Goal: Transaction & Acquisition: Download file/media

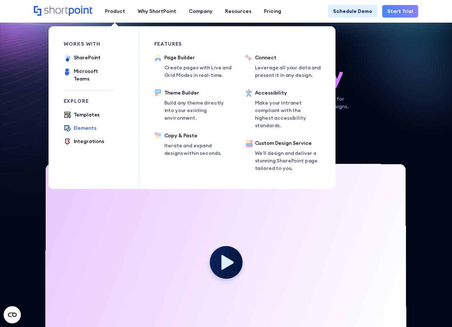
click at [91, 124] on div "Elements" at bounding box center [85, 128] width 23 height 8
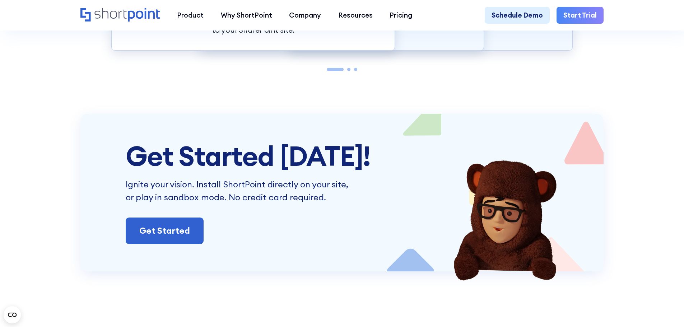
scroll to position [2123, 0]
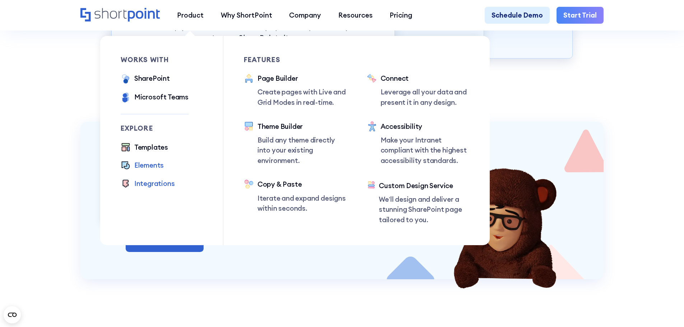
click at [157, 181] on div "Integrations" at bounding box center [154, 184] width 41 height 10
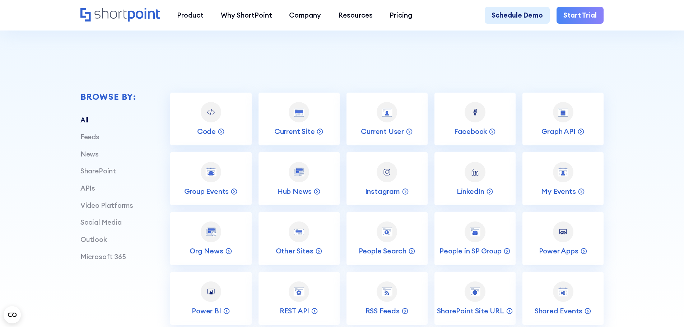
scroll to position [275, 0]
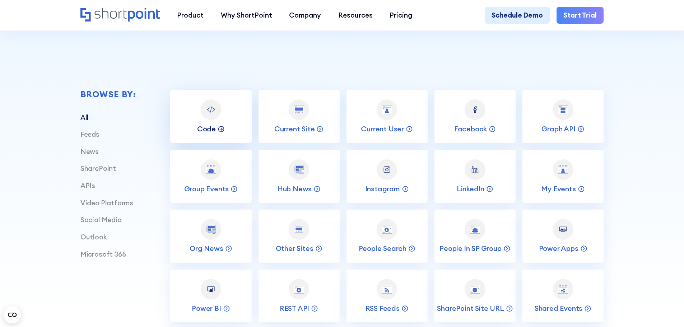
click at [214, 131] on p "Code" at bounding box center [206, 128] width 19 height 9
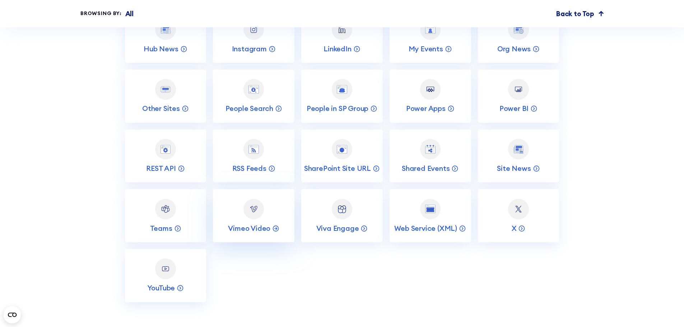
scroll to position [3483, 0]
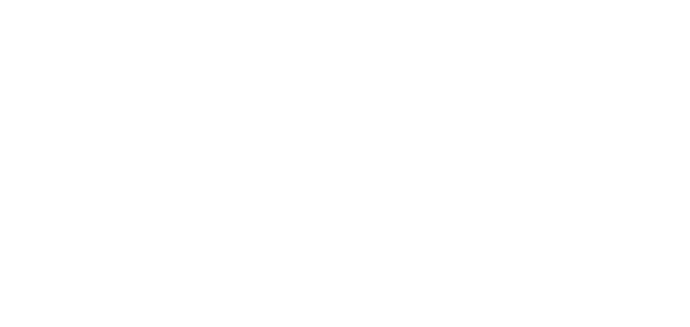
select select "+90"
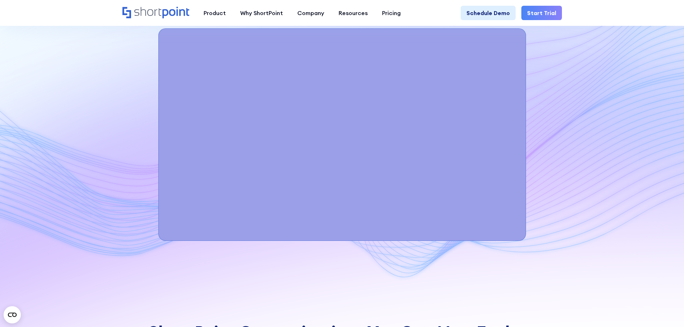
scroll to position [2611, 0]
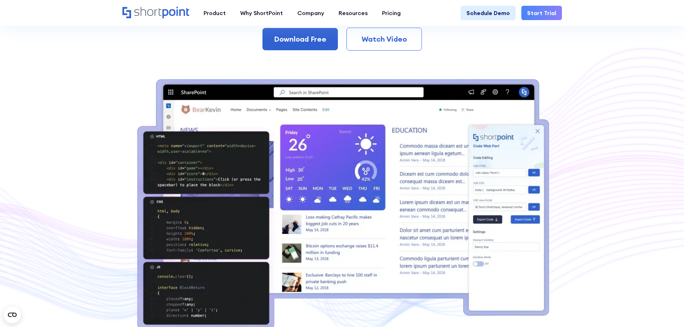
scroll to position [118, 0]
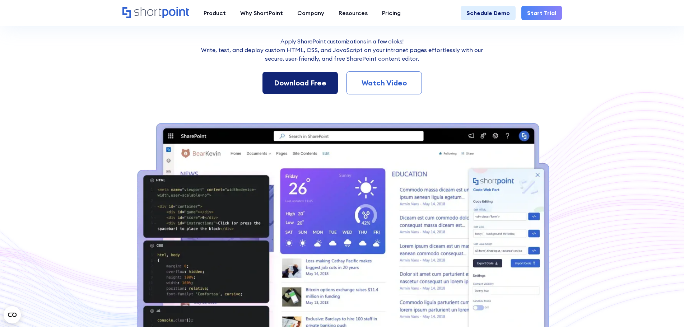
click at [306, 84] on div "Download Free" at bounding box center [300, 83] width 52 height 11
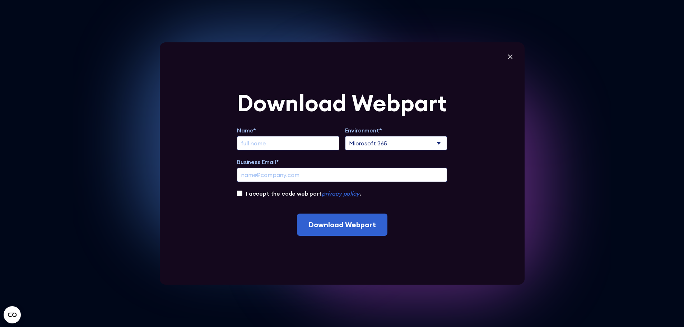
click at [272, 146] on input "Extend Trial" at bounding box center [288, 143] width 102 height 14
type input "İrem Yaprak"
click at [288, 172] on input "Business Email*" at bounding box center [342, 175] width 210 height 14
click at [288, 173] on input "Business Email*" at bounding box center [342, 175] width 210 height 14
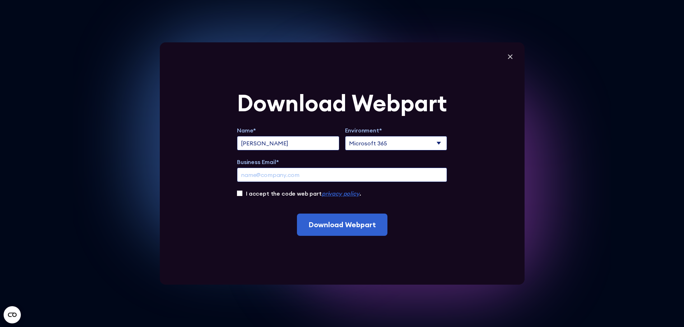
drag, startPoint x: 288, startPoint y: 173, endPoint x: 297, endPoint y: 196, distance: 25.2
click at [297, 196] on div "Name* İrem Yaprak Environment* Microsoft 365 SharePoint Online SharePoint 2019 …" at bounding box center [342, 162] width 210 height 72
type input "murvet@shortpoint.com"
click at [384, 142] on select "Microsoft 365 SharePoint Online SharePoint 2019 (On-Premise)" at bounding box center [396, 143] width 102 height 14
select select "SharePoint Online"
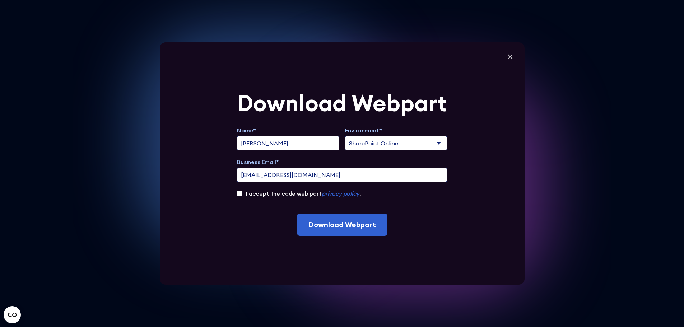
click at [347, 136] on select "Microsoft 365 SharePoint Online SharePoint 2019 (On-Premise)" at bounding box center [396, 143] width 102 height 14
click at [240, 195] on input "I accept the code web part privacy policy ." at bounding box center [239, 193] width 5 height 5
checkbox input "true"
click at [398, 142] on select "Microsoft 365 SharePoint Online SharePoint 2019 (On-Premise)" at bounding box center [396, 143] width 102 height 14
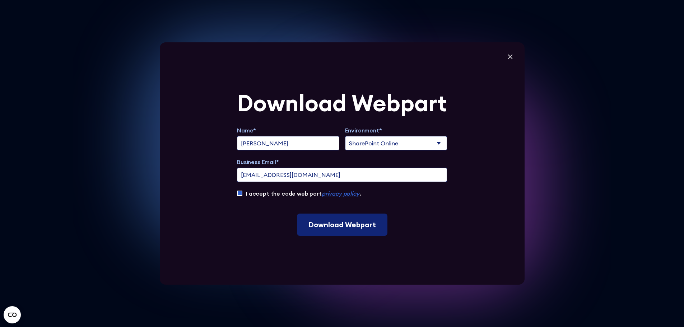
click at [350, 223] on input "Download Webpart" at bounding box center [342, 225] width 91 height 22
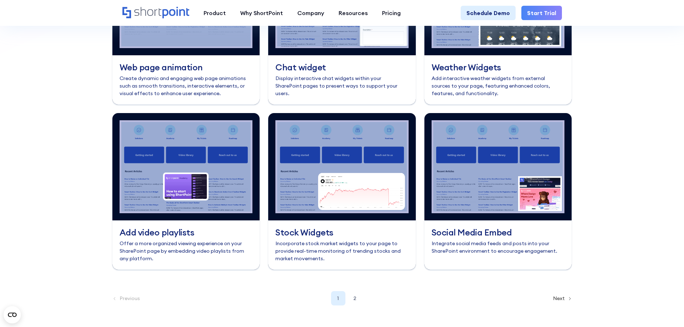
scroll to position [3044, 0]
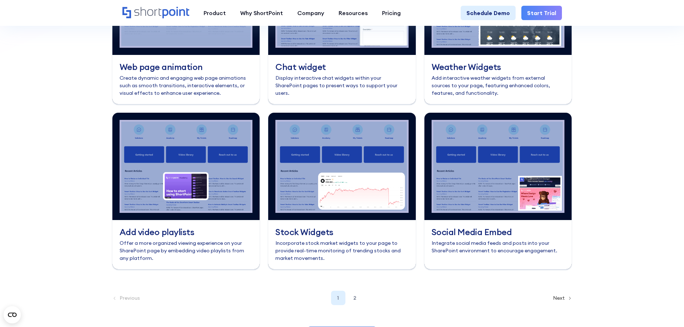
click at [335, 181] on img at bounding box center [342, 166] width 148 height 107
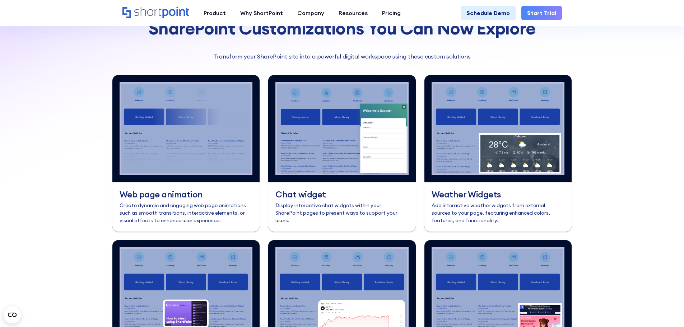
scroll to position [2916, 0]
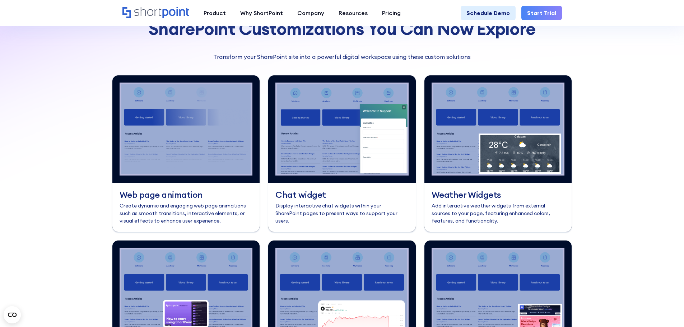
click at [459, 165] on img at bounding box center [499, 128] width 148 height 107
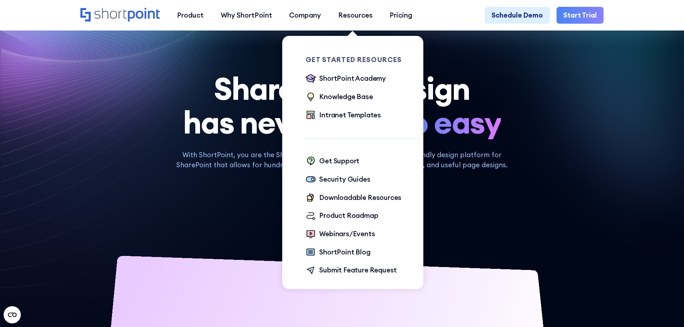
scroll to position [24, 0]
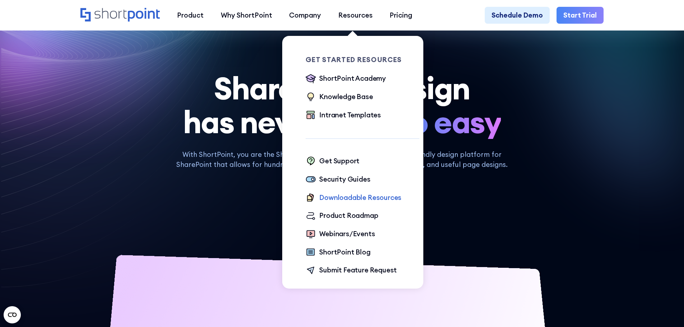
click at [349, 198] on div "Downloadable Resources" at bounding box center [360, 198] width 82 height 10
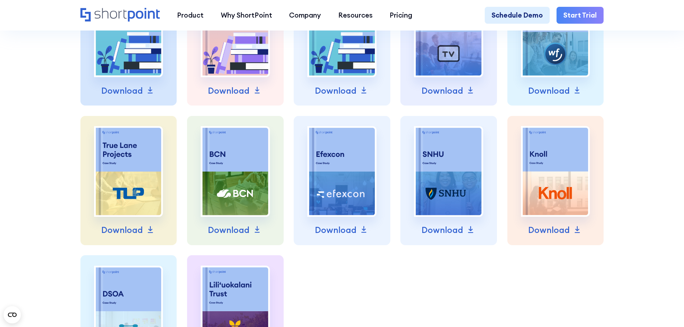
scroll to position [548, 0]
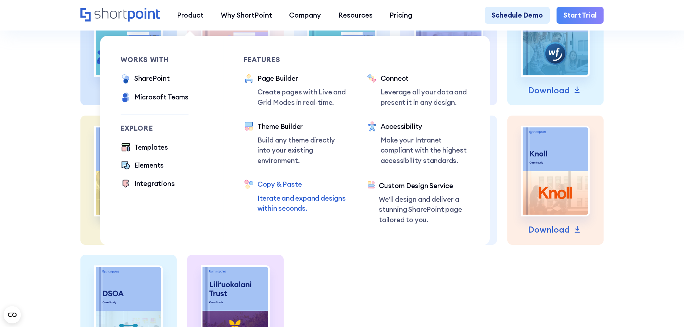
click at [288, 207] on p "Iterate and expand designs within seconds." at bounding box center [302, 203] width 89 height 20
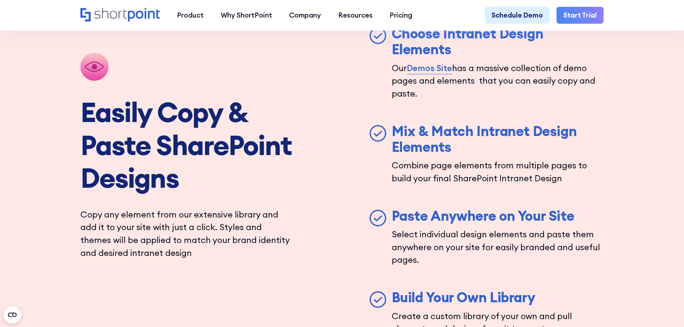
scroll to position [1870, 0]
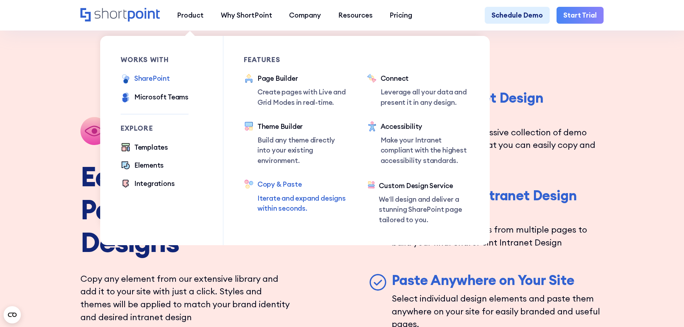
click at [161, 79] on div "SharePoint" at bounding box center [152, 78] width 36 height 10
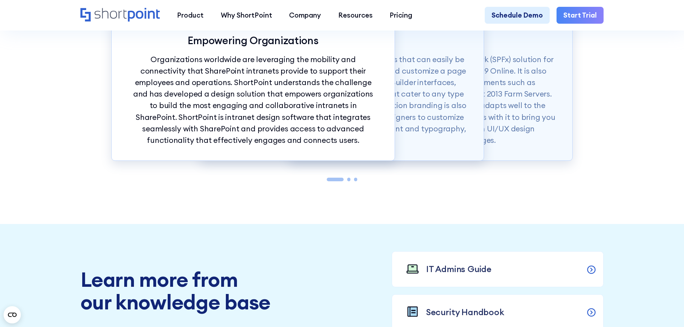
scroll to position [839, 0]
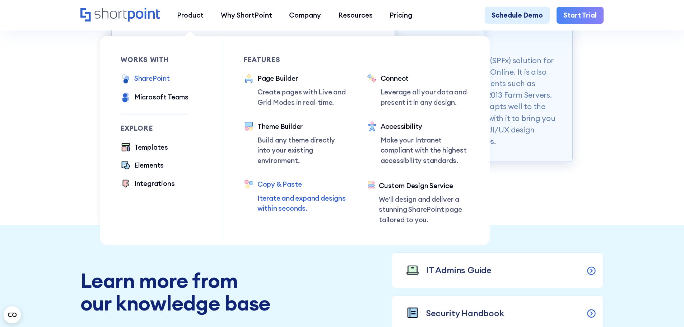
click at [293, 200] on p "Iterate and expand designs within seconds." at bounding box center [302, 203] width 89 height 20
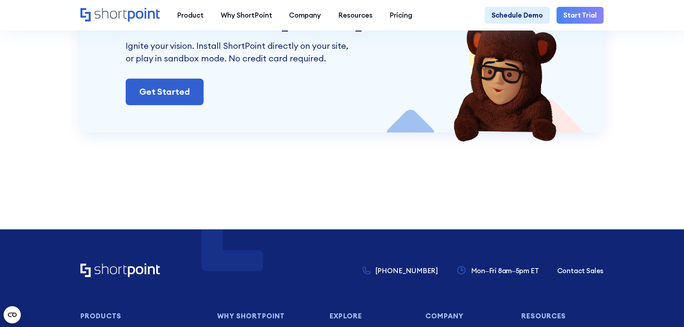
scroll to position [2943, 0]
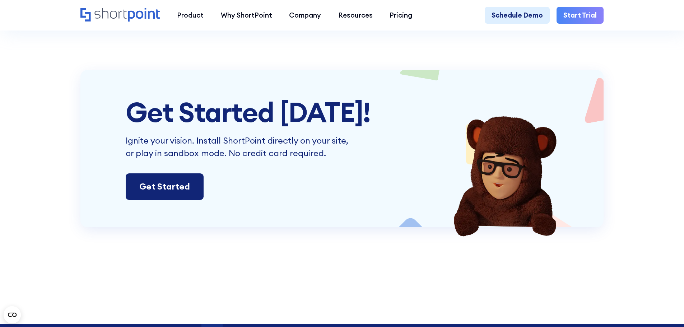
click at [185, 186] on link "Get Started" at bounding box center [165, 186] width 78 height 27
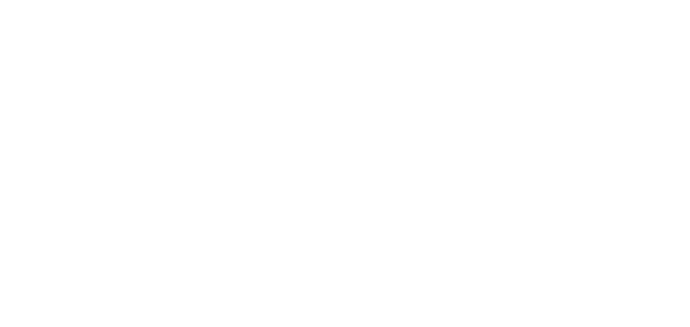
select select "+90"
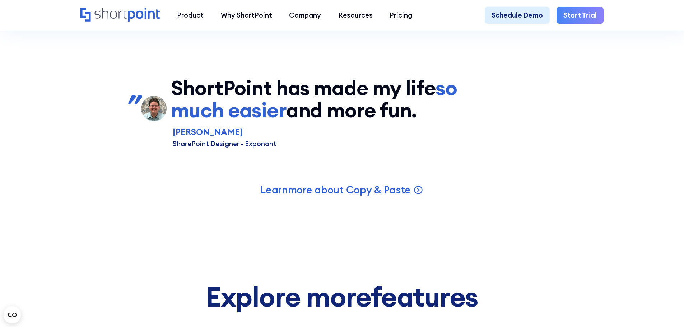
scroll to position [2396, 0]
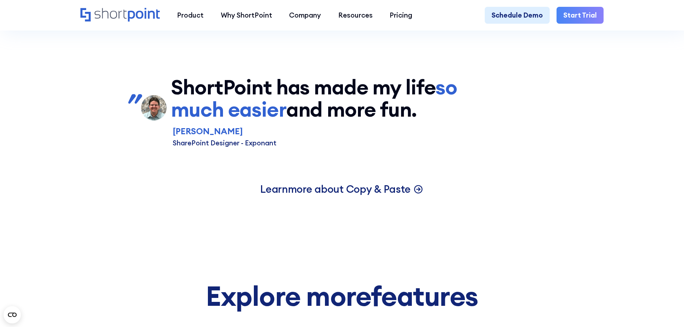
click at [382, 194] on p "Learn more about Copy & Paste" at bounding box center [335, 188] width 151 height 13
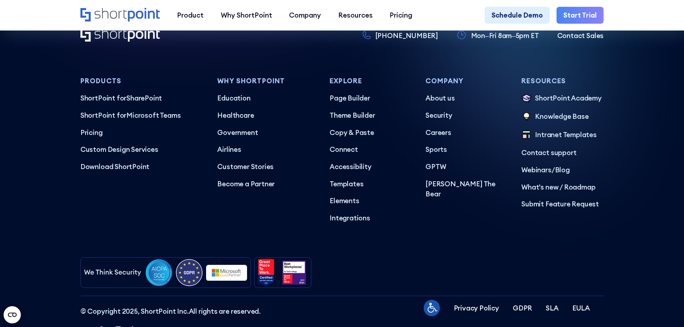
scroll to position [4311, 0]
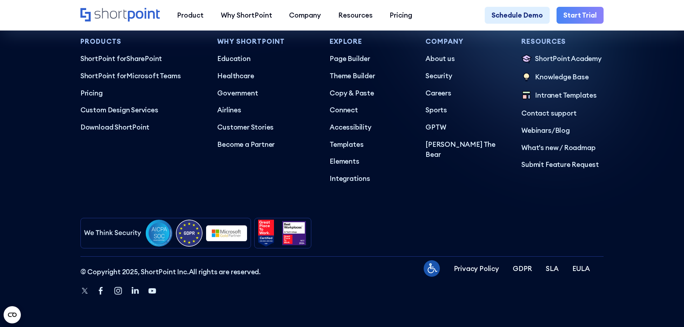
click at [121, 8] on icon "Home" at bounding box center [119, 15] width 79 height 14
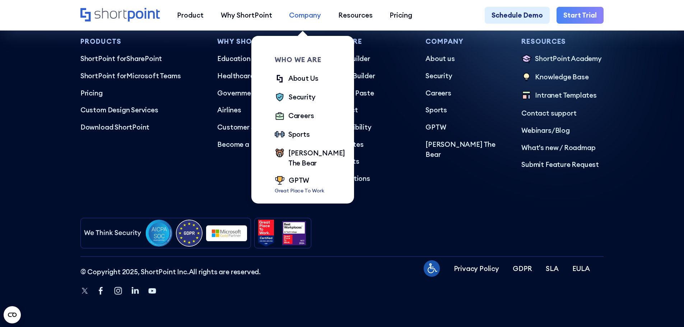
click at [310, 15] on div "Company" at bounding box center [305, 15] width 32 height 10
click at [310, 18] on div "Company" at bounding box center [305, 15] width 32 height 10
click at [297, 80] on div "About Us" at bounding box center [303, 78] width 30 height 10
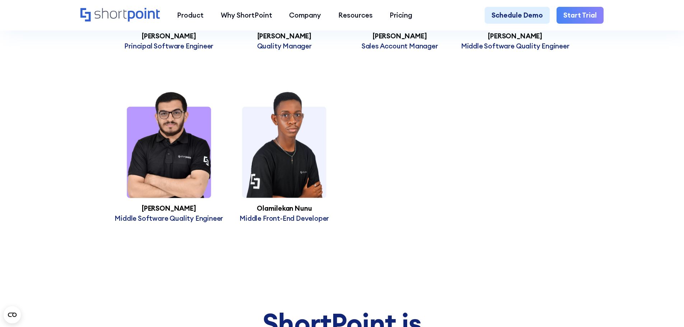
scroll to position [3324, 0]
